Goal: Navigation & Orientation: Find specific page/section

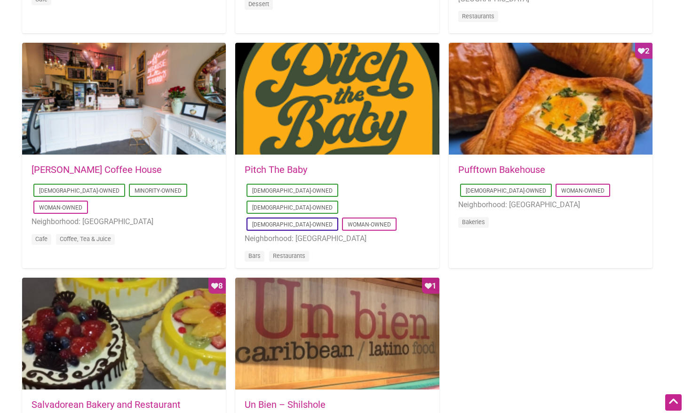
scroll to position [705, 0]
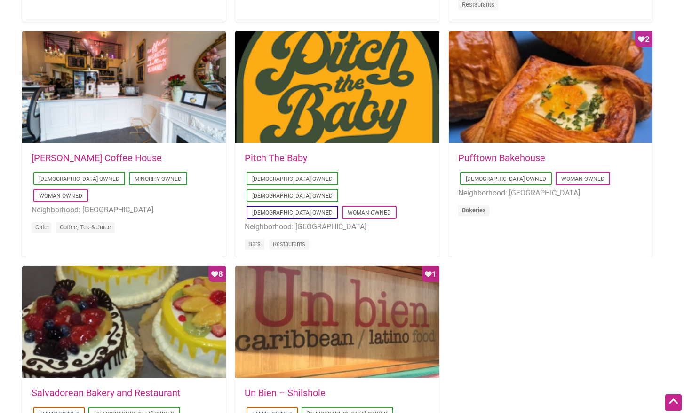
click at [471, 207] on link "Bakeries" at bounding box center [474, 210] width 24 height 7
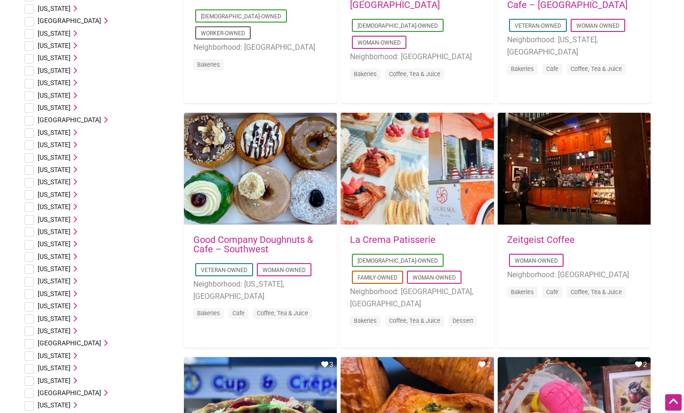
scroll to position [226, 0]
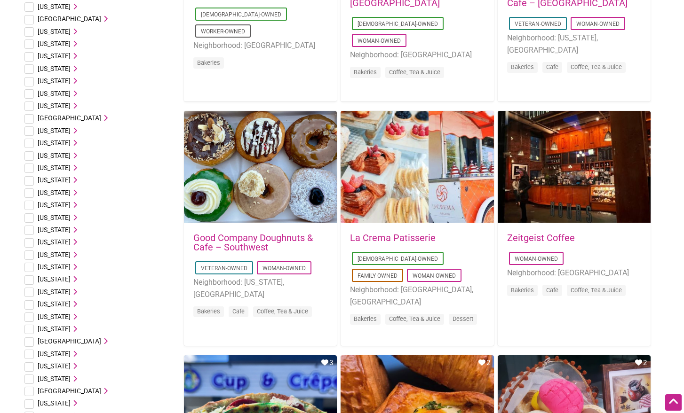
click at [390, 238] on link "La Crema Patisserie" at bounding box center [393, 237] width 86 height 11
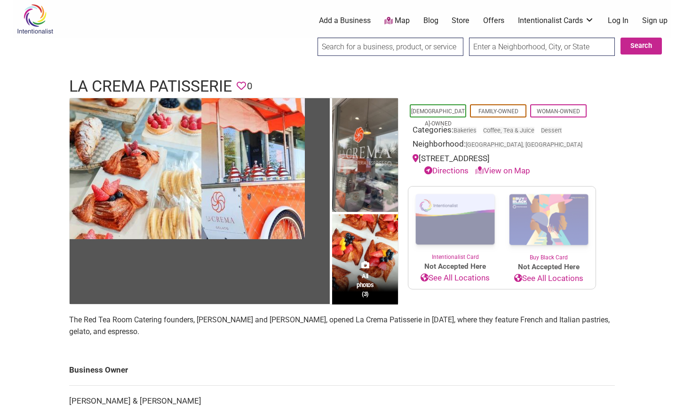
click at [515, 168] on link "View on Map" at bounding box center [502, 170] width 55 height 9
click at [509, 167] on link "View on Map" at bounding box center [502, 170] width 55 height 9
click at [453, 168] on link "Directions" at bounding box center [446, 170] width 44 height 9
click at [498, 168] on link "View on Map" at bounding box center [502, 170] width 55 height 9
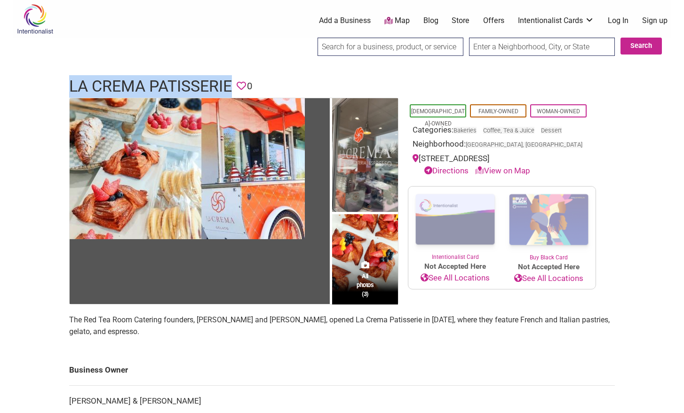
drag, startPoint x: 70, startPoint y: 85, endPoint x: 233, endPoint y: 77, distance: 163.4
click at [232, 77] on h1 "La Crema Patisserie" at bounding box center [150, 86] width 163 height 23
copy h1 "La Crema Patisserie"
